Goal: Task Accomplishment & Management: Manage account settings

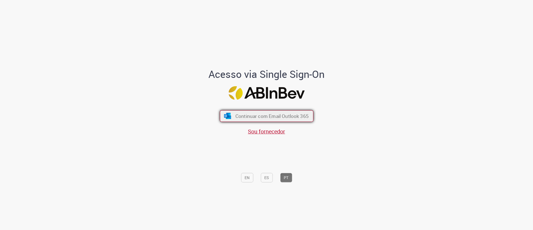
click at [282, 115] on span "Continuar com Email Outlook 365" at bounding box center [271, 116] width 73 height 6
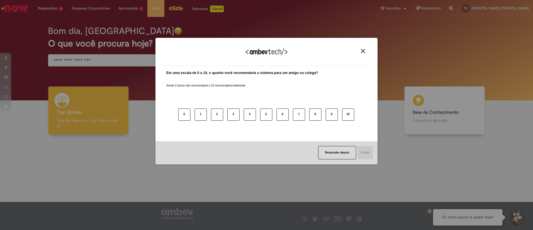
click at [129, 31] on div "Agradecemos seu feedback! Em uma escala de 0 a 10, o quanto você recomendaria o…" at bounding box center [266, 115] width 533 height 230
click at [363, 51] on img "Close" at bounding box center [363, 51] width 4 height 4
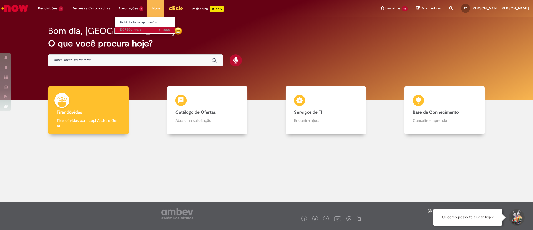
click at [129, 31] on span "6h atrás 6 horas atrás DCREQ0171075" at bounding box center [145, 29] width 50 height 4
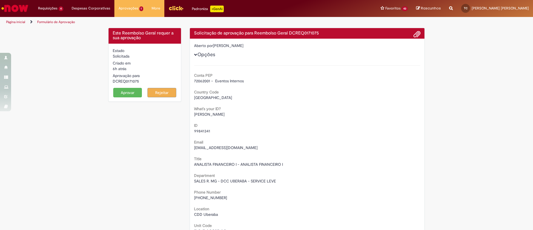
click at [127, 92] on button "Aprovar" at bounding box center [127, 92] width 29 height 9
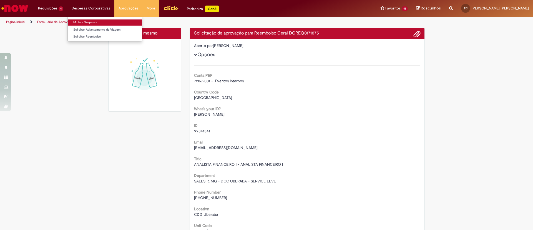
click at [89, 23] on link "Minhas Despesas" at bounding box center [105, 22] width 74 height 6
